Goal: Contribute content

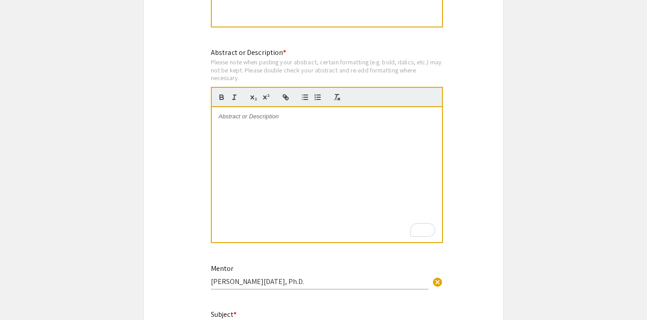
scroll to position [890, 0]
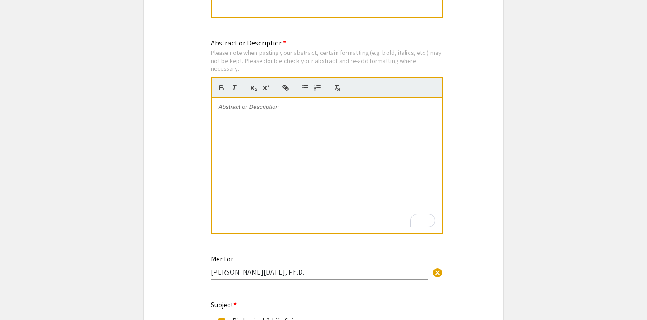
click at [261, 110] on p "To enrich screen reader interactions, please activate Accessibility in Grammarl…" at bounding box center [326, 107] width 217 height 8
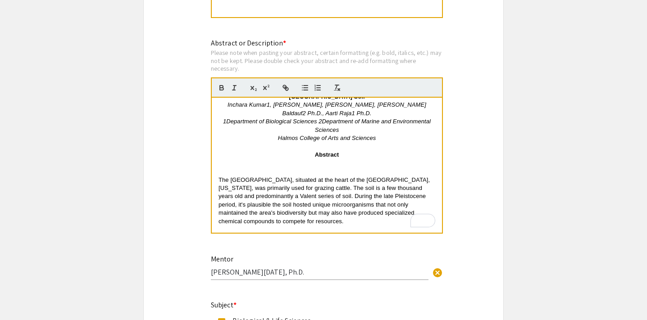
scroll to position [0, 0]
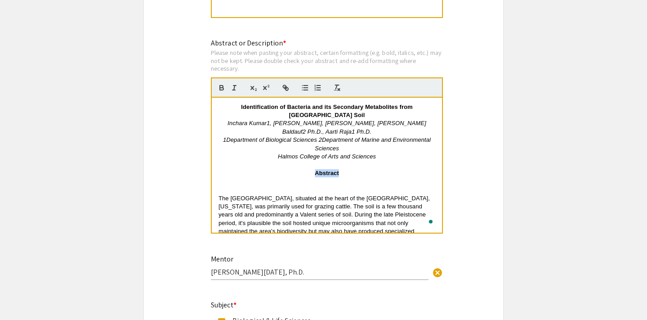
drag, startPoint x: 310, startPoint y: 178, endPoint x: 358, endPoint y: 178, distance: 47.7
click at [358, 177] on p "Abstract" at bounding box center [326, 173] width 217 height 8
click at [304, 186] on p "To enrich screen reader interactions, please activate Accessibility in Grammarl…" at bounding box center [326, 182] width 217 height 8
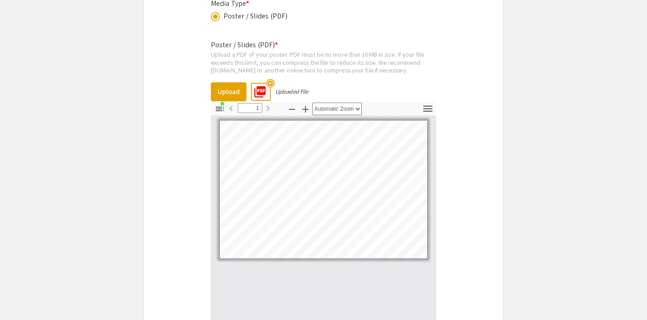
scroll to position [1730, 0]
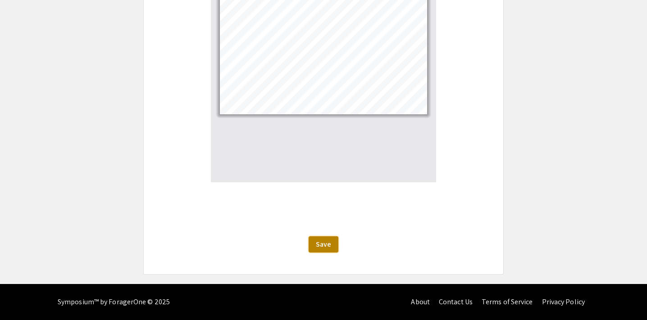
click at [322, 250] on button "Save" at bounding box center [324, 244] width 30 height 16
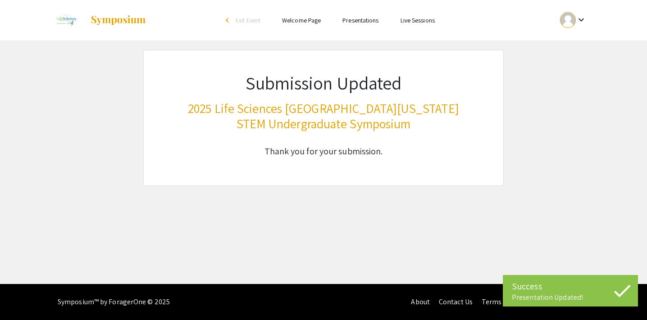
scroll to position [0, 0]
